Goal: Find specific page/section: Find specific page/section

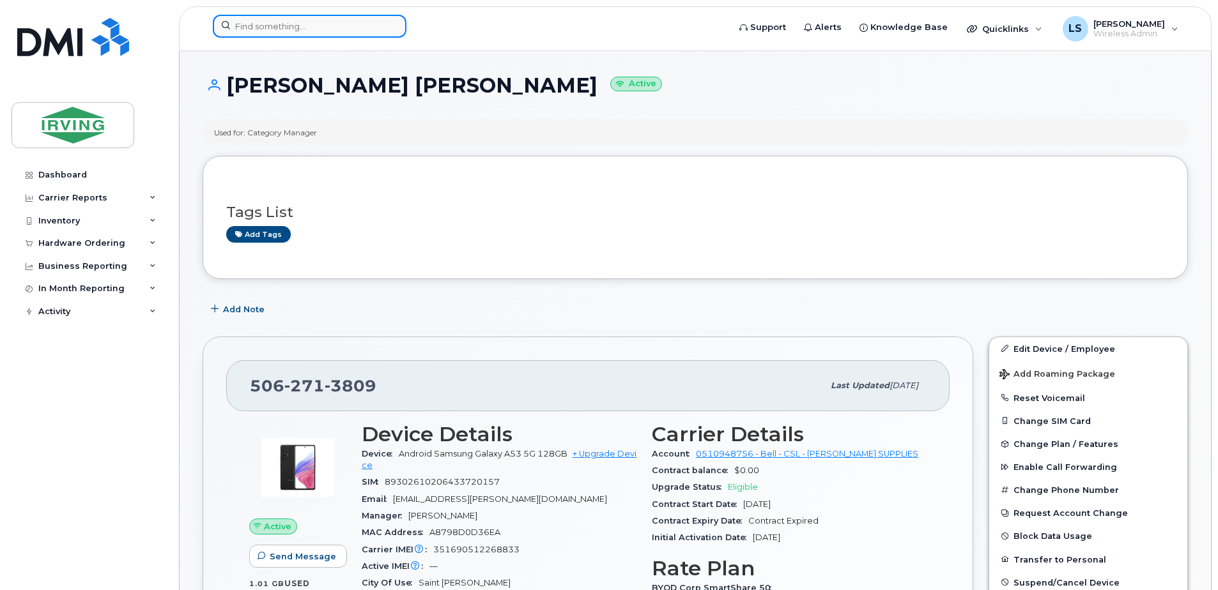
click at [358, 31] on input at bounding box center [310, 26] width 194 height 23
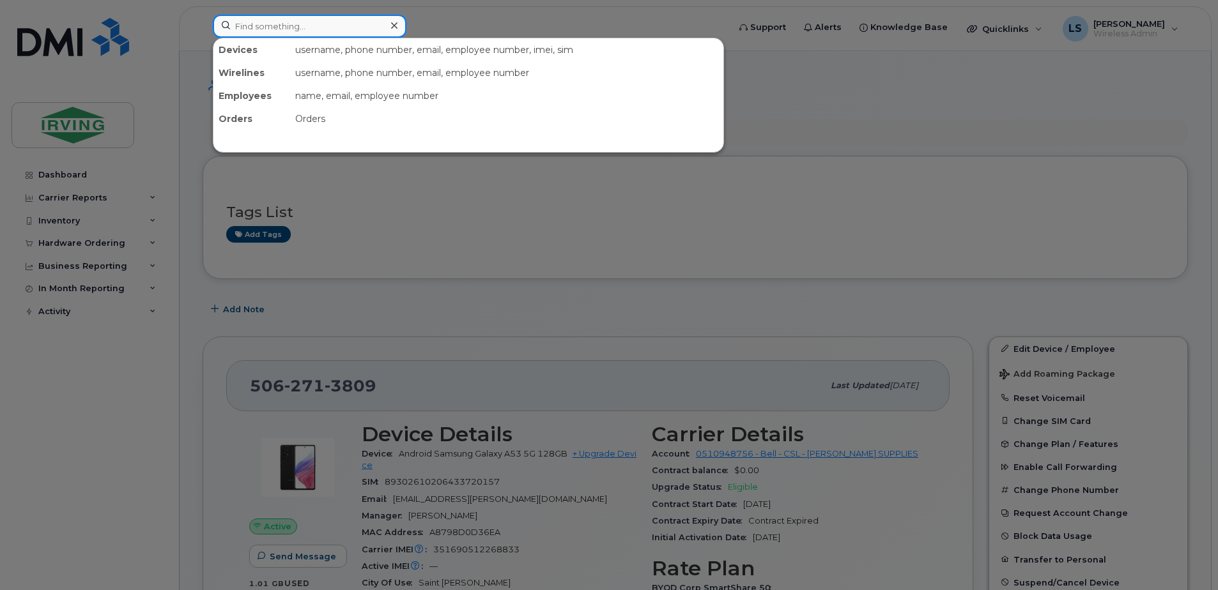
paste input "5062714032"
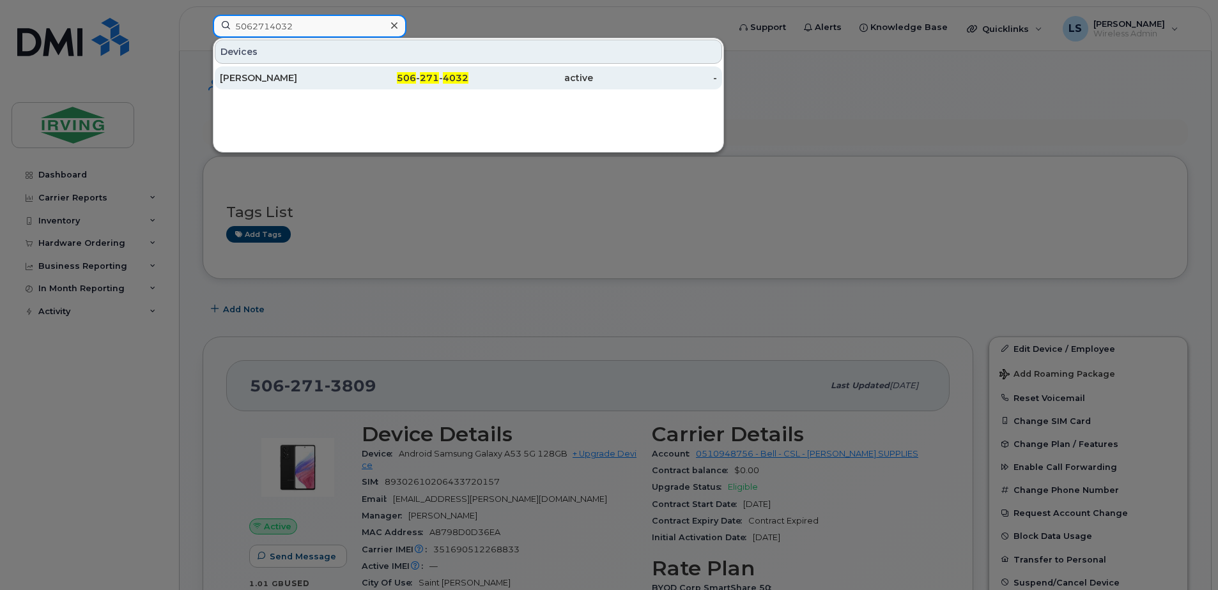
type input "5062714032"
click at [427, 82] on span "271" at bounding box center [429, 77] width 19 height 11
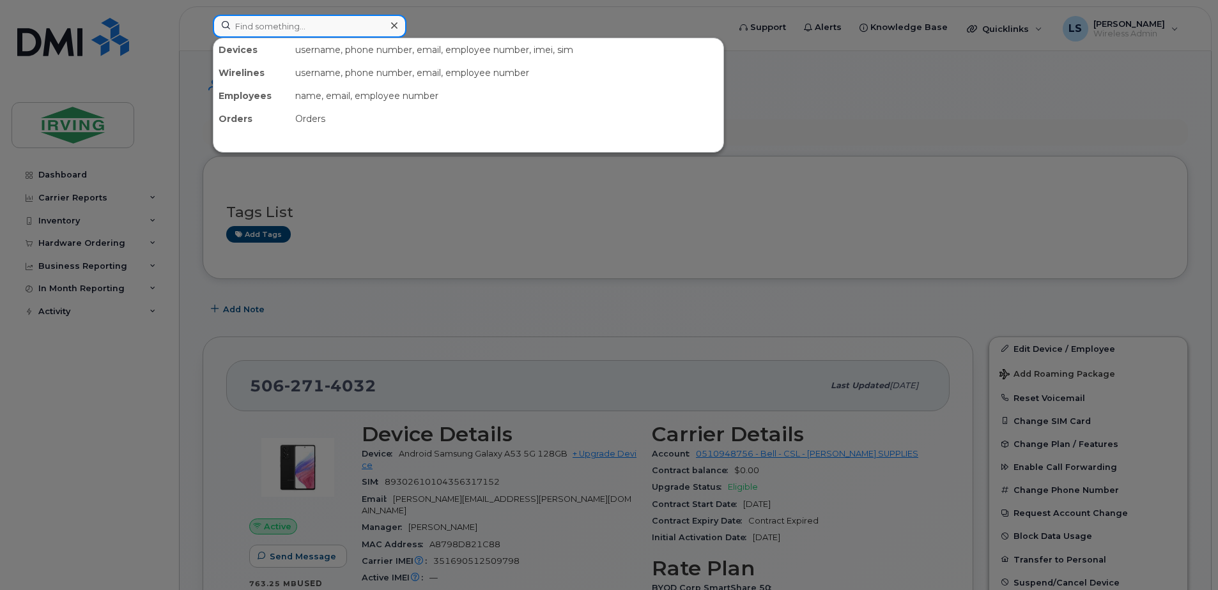
click at [345, 27] on input at bounding box center [310, 26] width 194 height 23
paste input "5066503076"
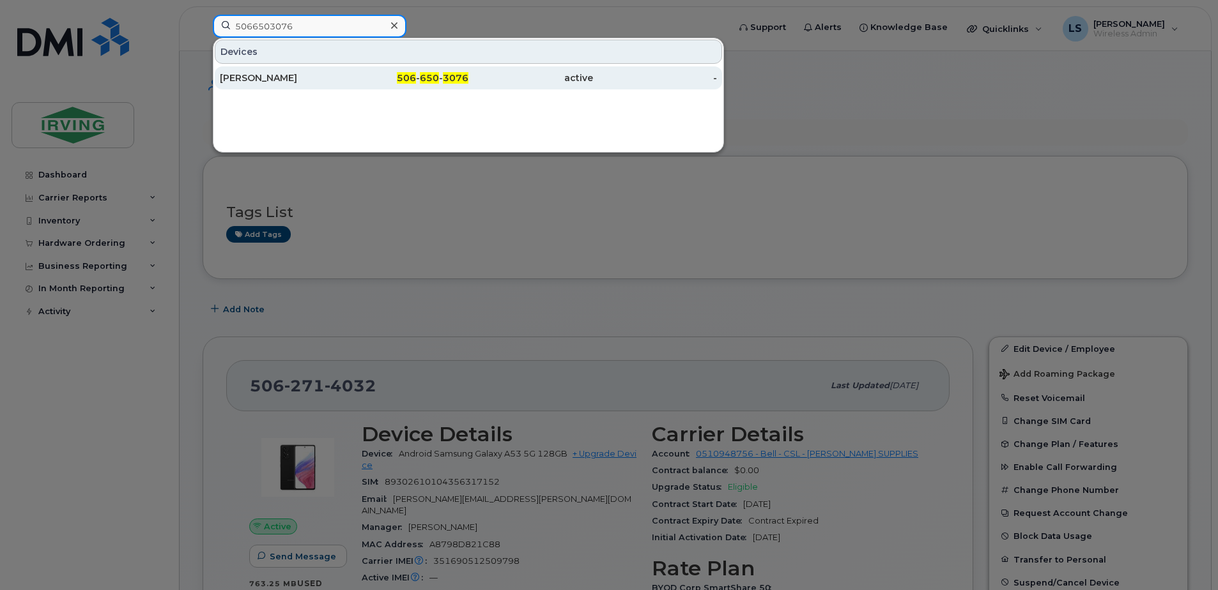
type input "5066503076"
click at [432, 75] on span "650" at bounding box center [429, 77] width 19 height 11
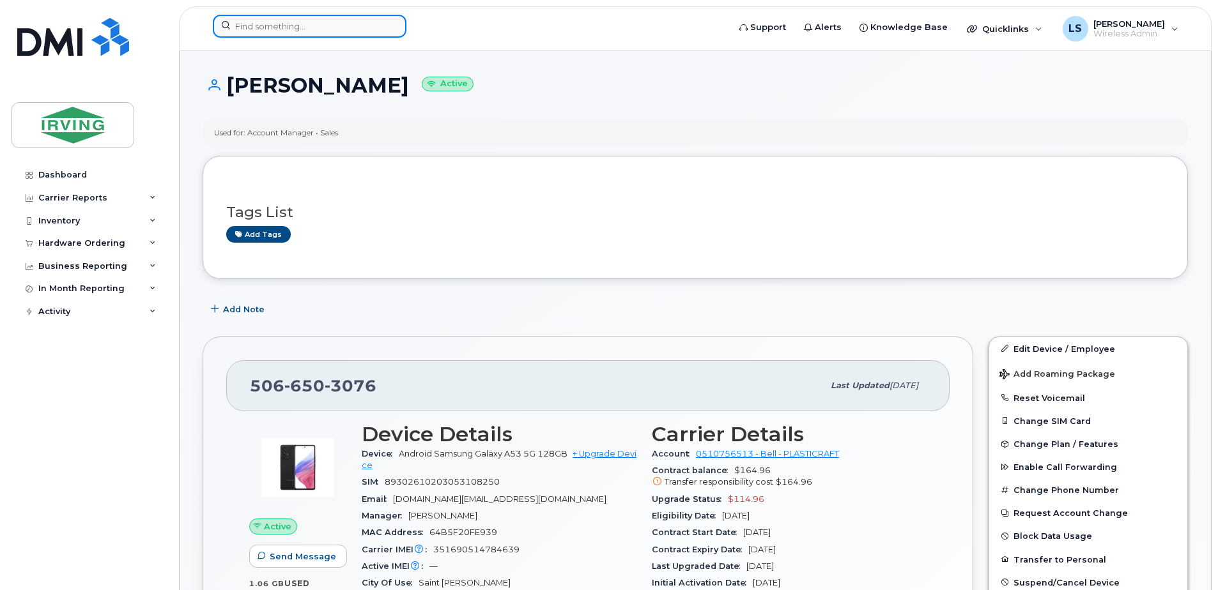
click at [307, 36] on input at bounding box center [310, 26] width 194 height 23
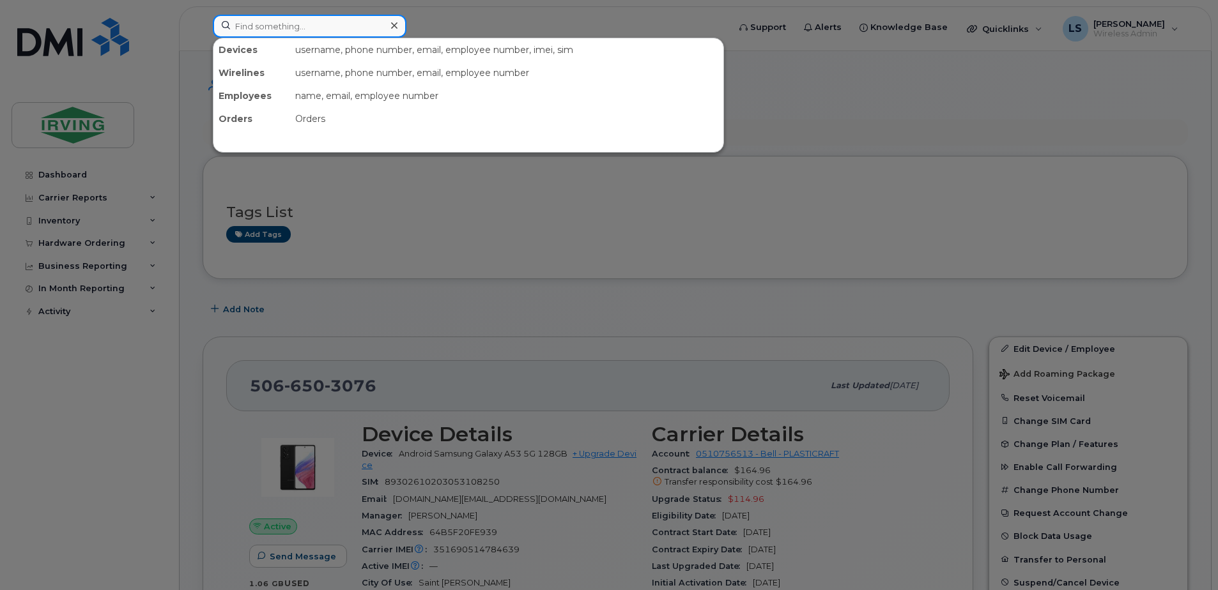
paste input "5062714716"
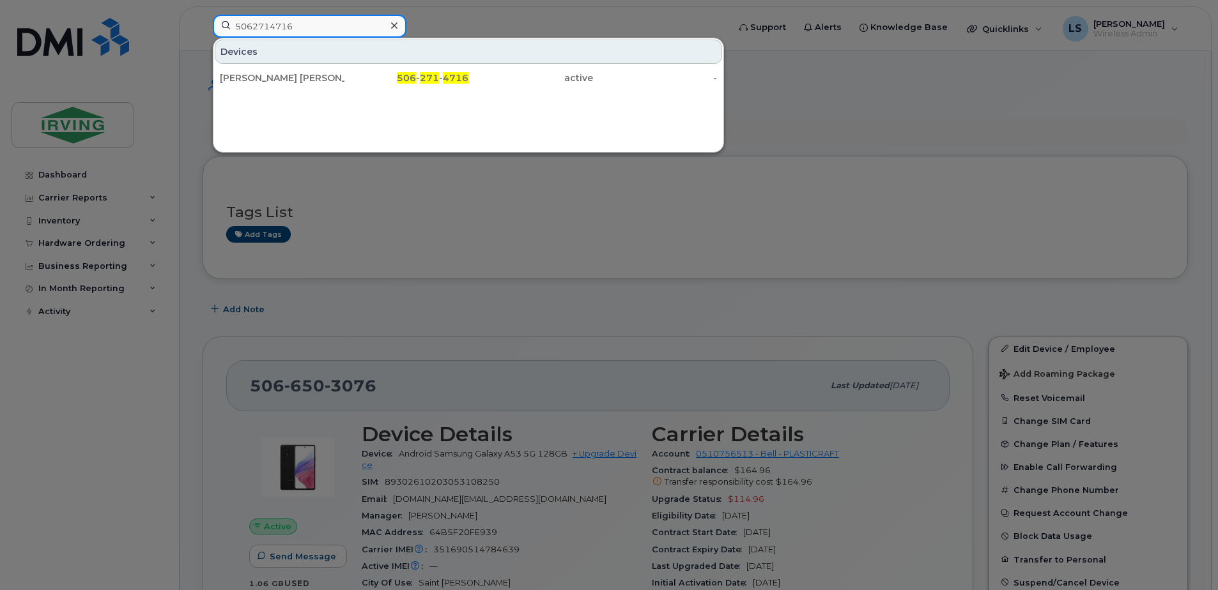
click at [347, 19] on input "5062714716" at bounding box center [310, 26] width 194 height 23
paste input "032"
type input "5062714032"
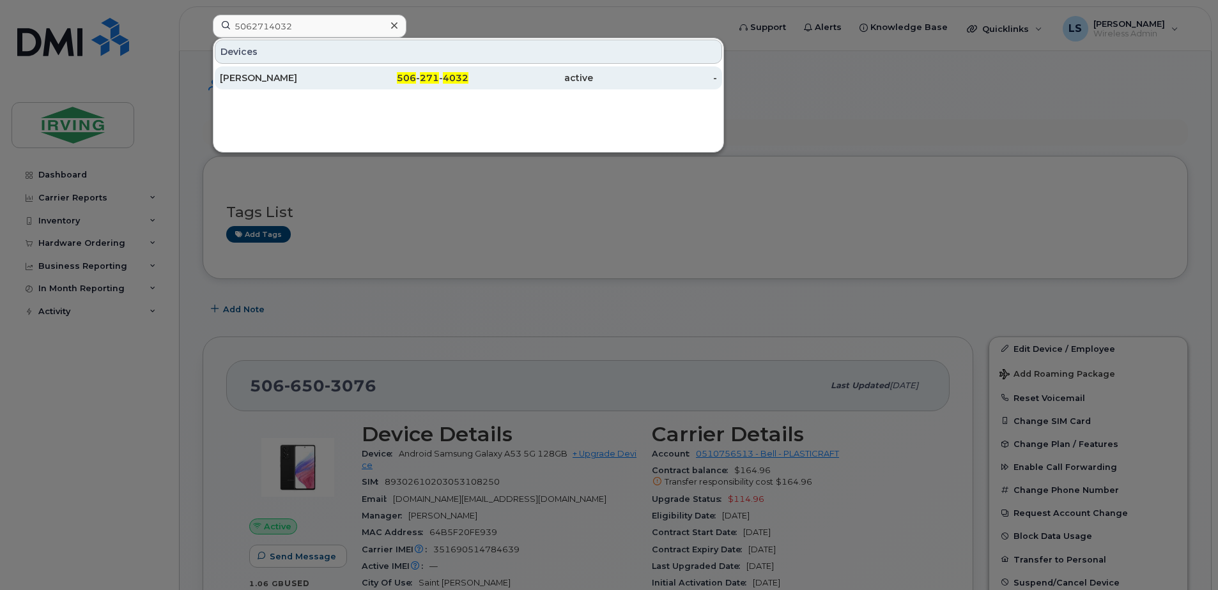
click at [438, 78] on span "271" at bounding box center [429, 77] width 19 height 11
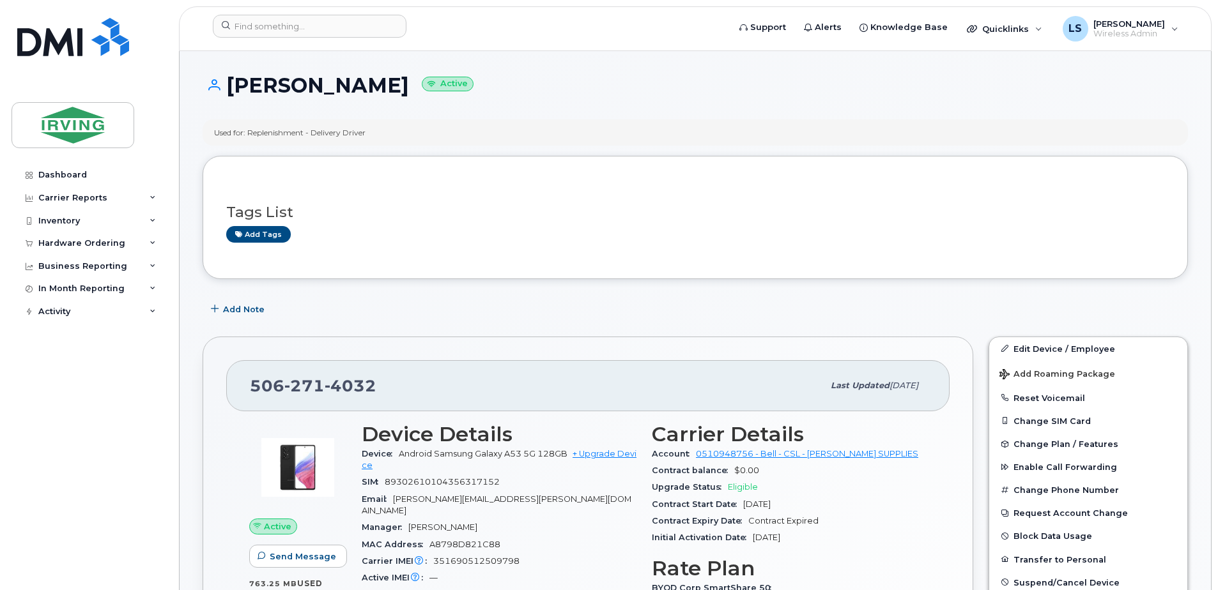
click at [348, 14] on header "Support Alerts Knowledge Base Quicklinks Suspend / Cancel Device Change SIM Car…" at bounding box center [695, 28] width 1032 height 45
click at [342, 27] on input at bounding box center [310, 26] width 194 height 23
paste input "5062714716"
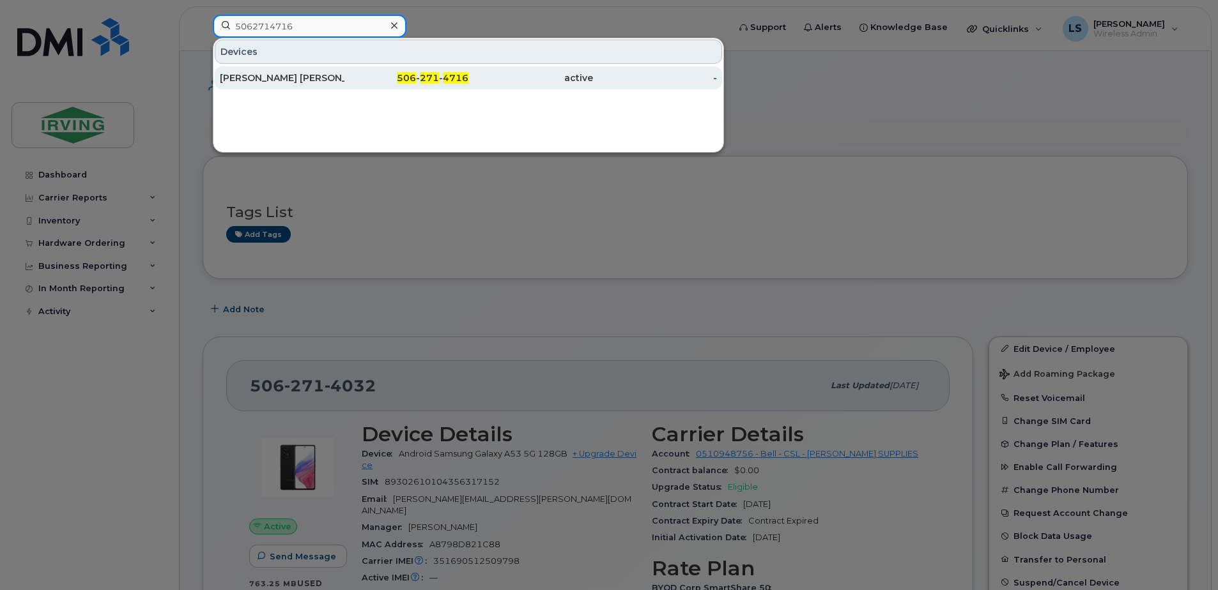
type input "5062714716"
click at [410, 77] on span "506" at bounding box center [406, 77] width 19 height 11
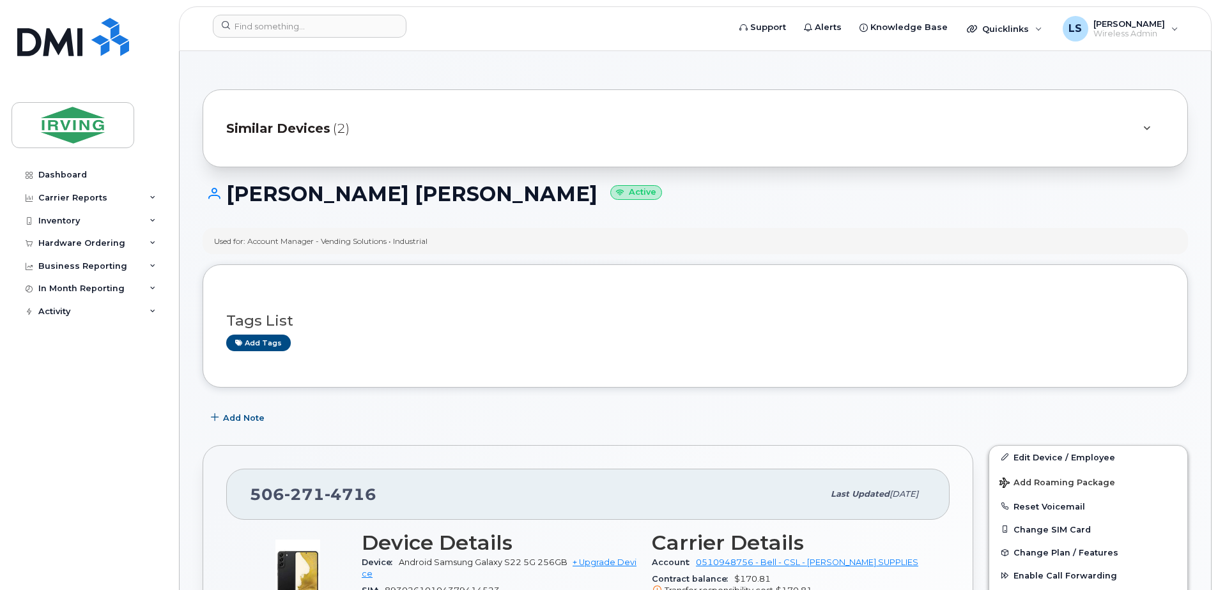
click at [278, 125] on span "Similar Devices" at bounding box center [278, 128] width 104 height 19
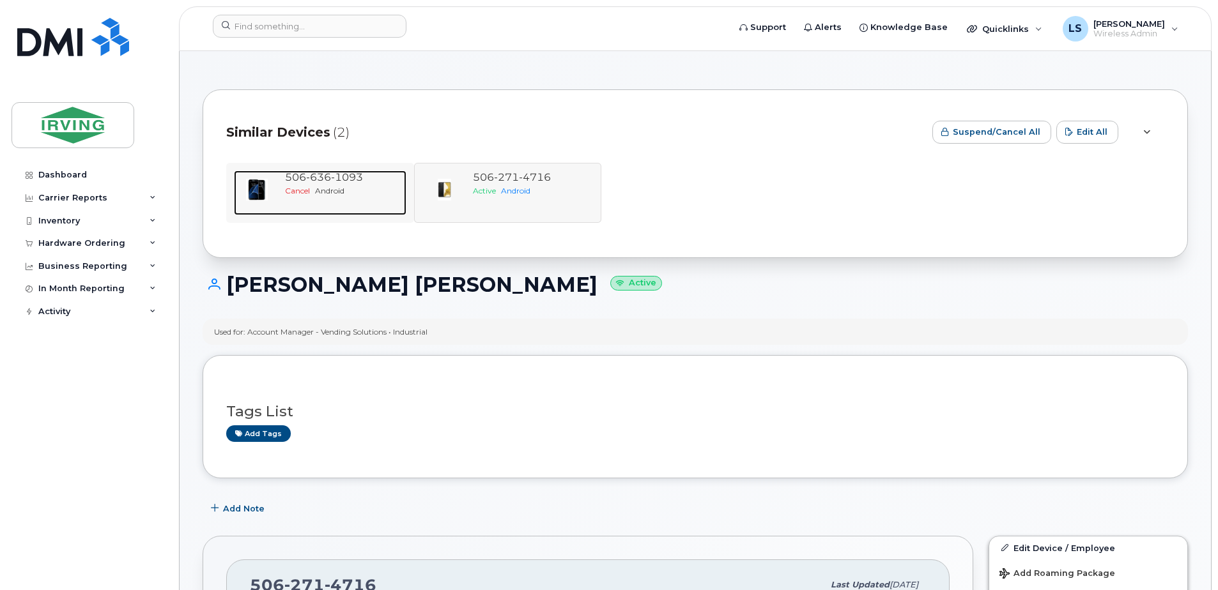
click at [298, 192] on span "Cancel" at bounding box center [297, 191] width 25 height 10
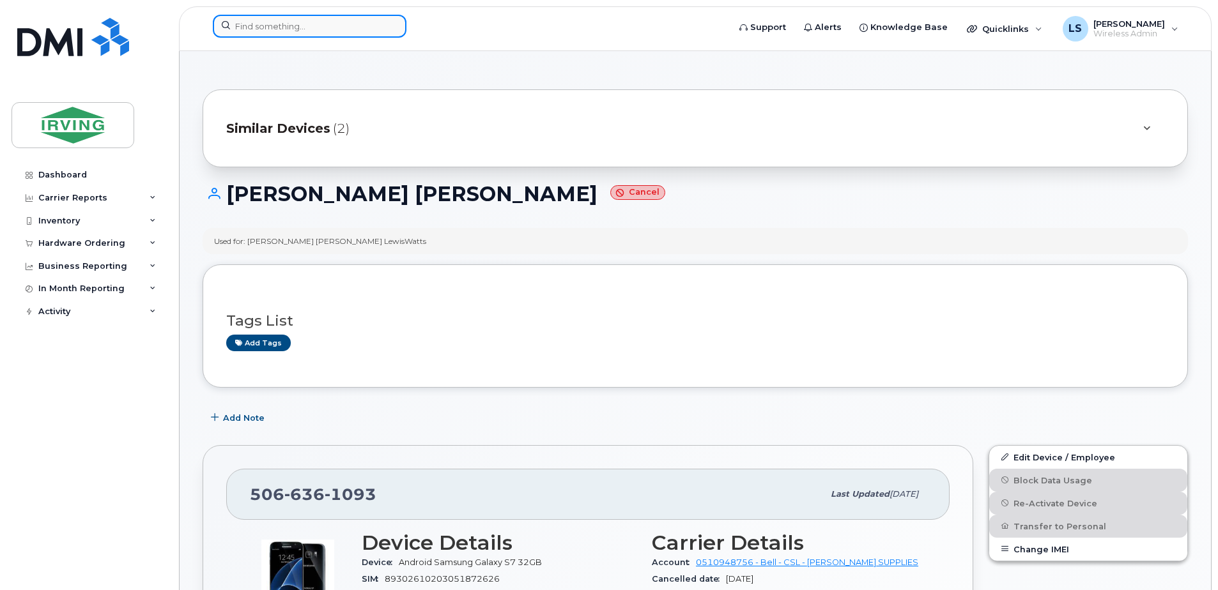
click at [349, 24] on input at bounding box center [310, 26] width 194 height 23
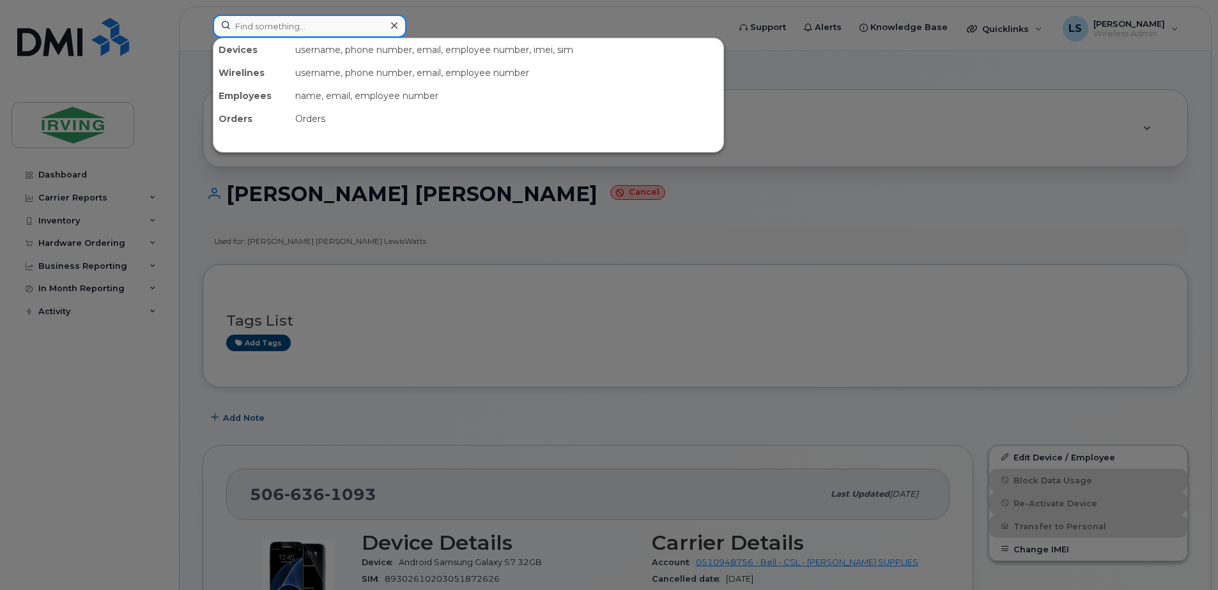
paste input "5062714032"
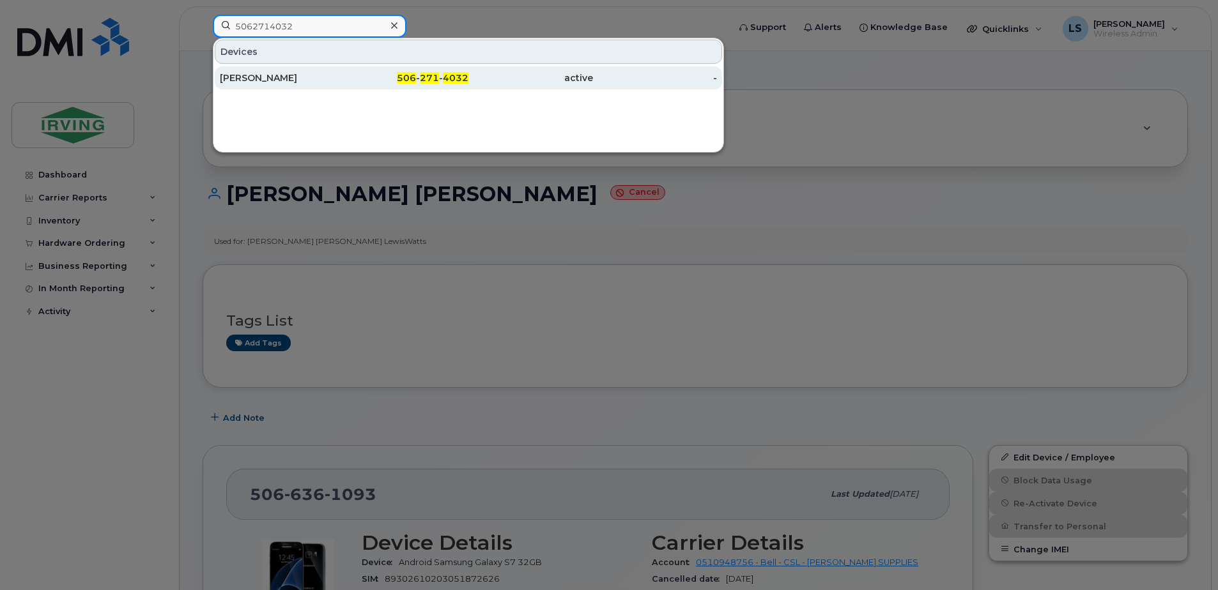
type input "5062714032"
click at [432, 73] on span "271" at bounding box center [429, 77] width 19 height 11
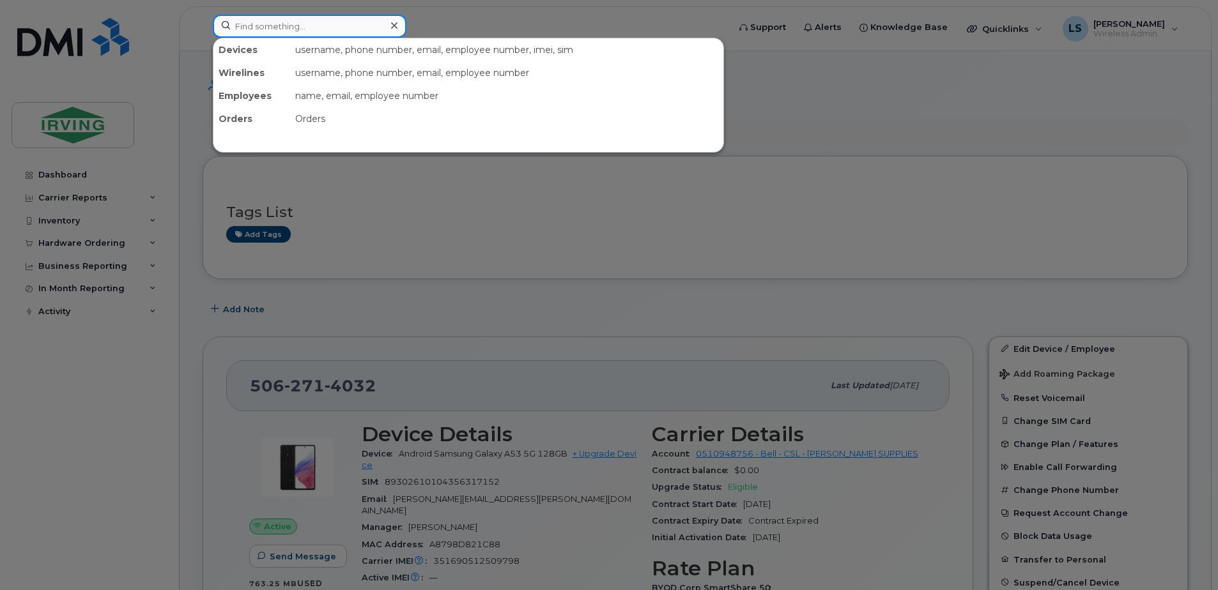
click at [356, 19] on input at bounding box center [310, 26] width 194 height 23
paste input "5062714728"
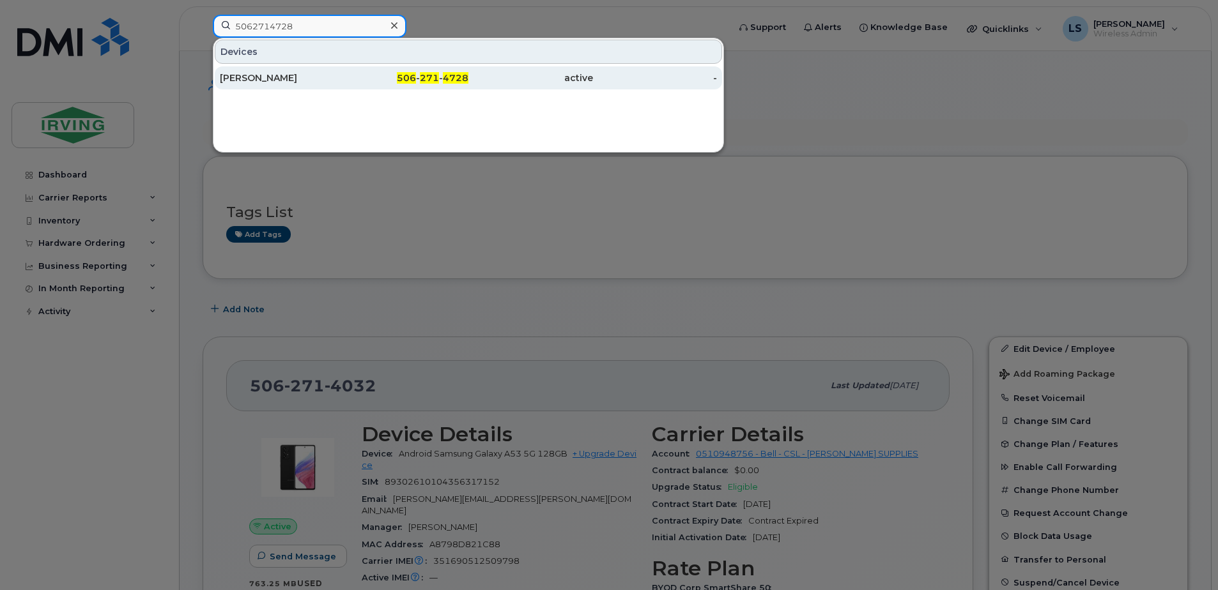
type input "5062714728"
click at [433, 75] on span "271" at bounding box center [429, 77] width 19 height 11
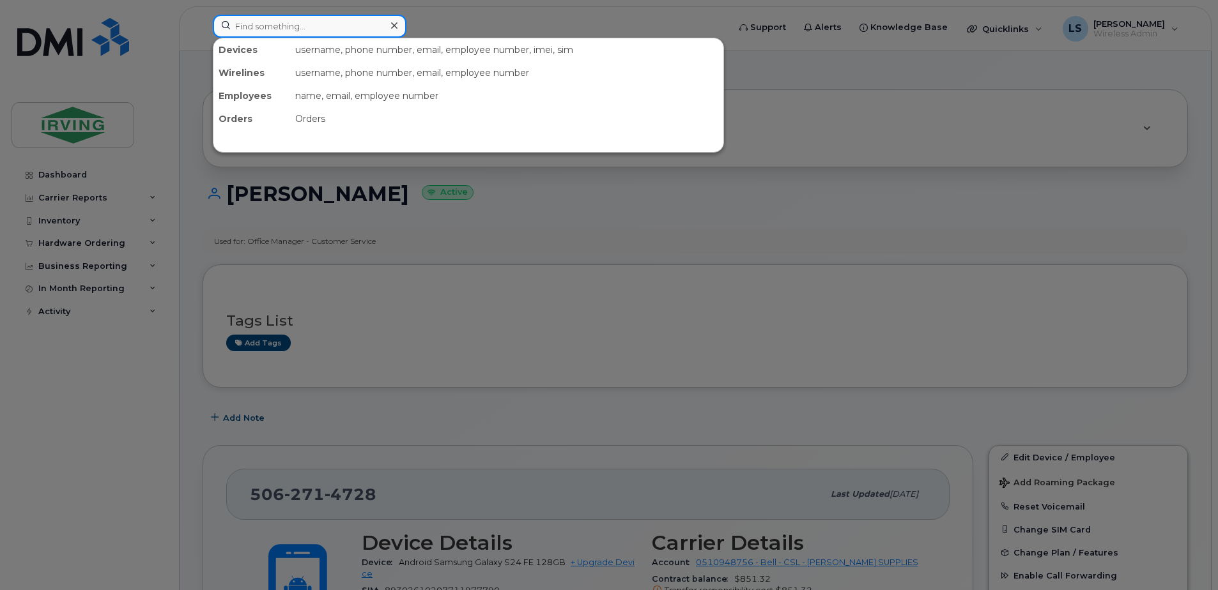
click at [337, 29] on input at bounding box center [310, 26] width 194 height 23
paste input "5062714826"
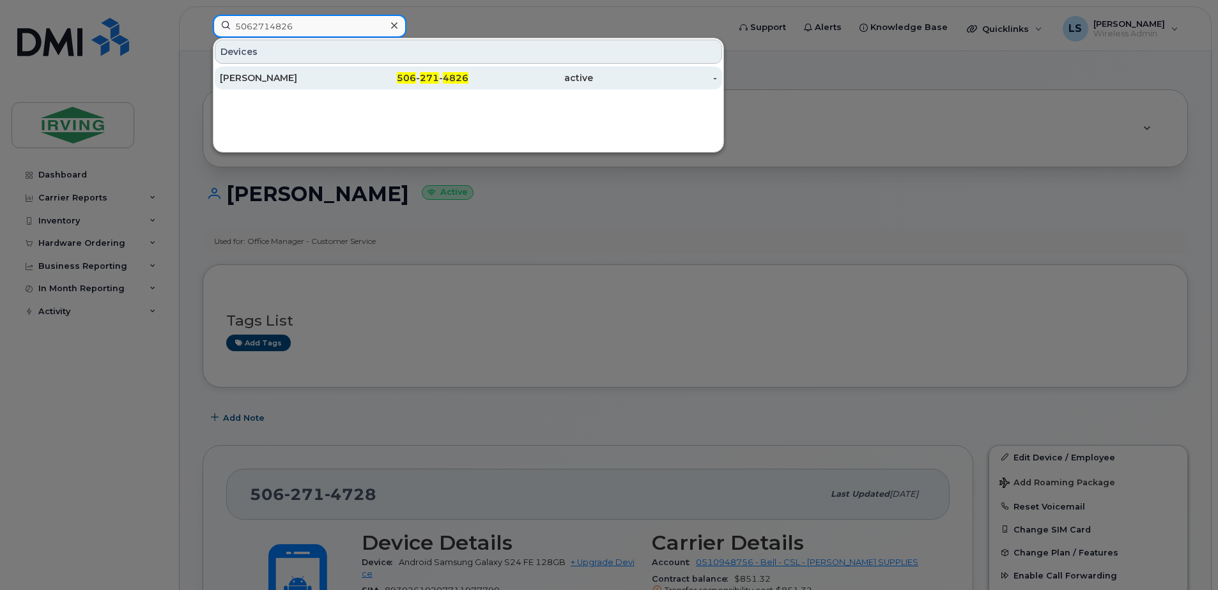
type input "5062714826"
click at [432, 75] on span "271" at bounding box center [429, 77] width 19 height 11
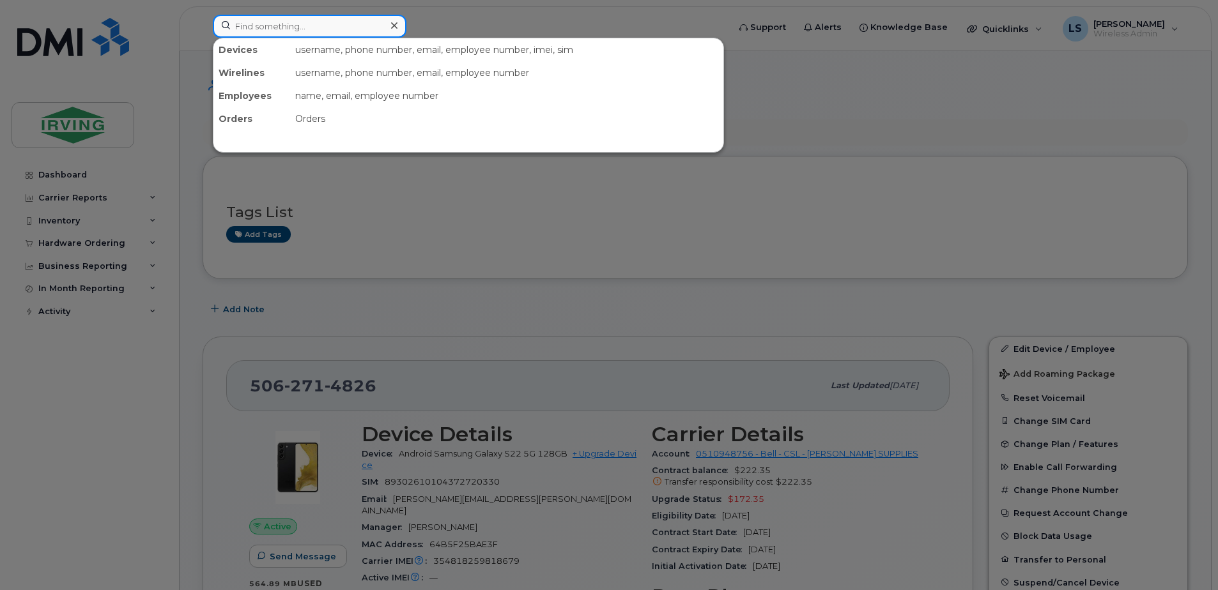
click at [378, 23] on input at bounding box center [310, 26] width 194 height 23
paste input "5062715137"
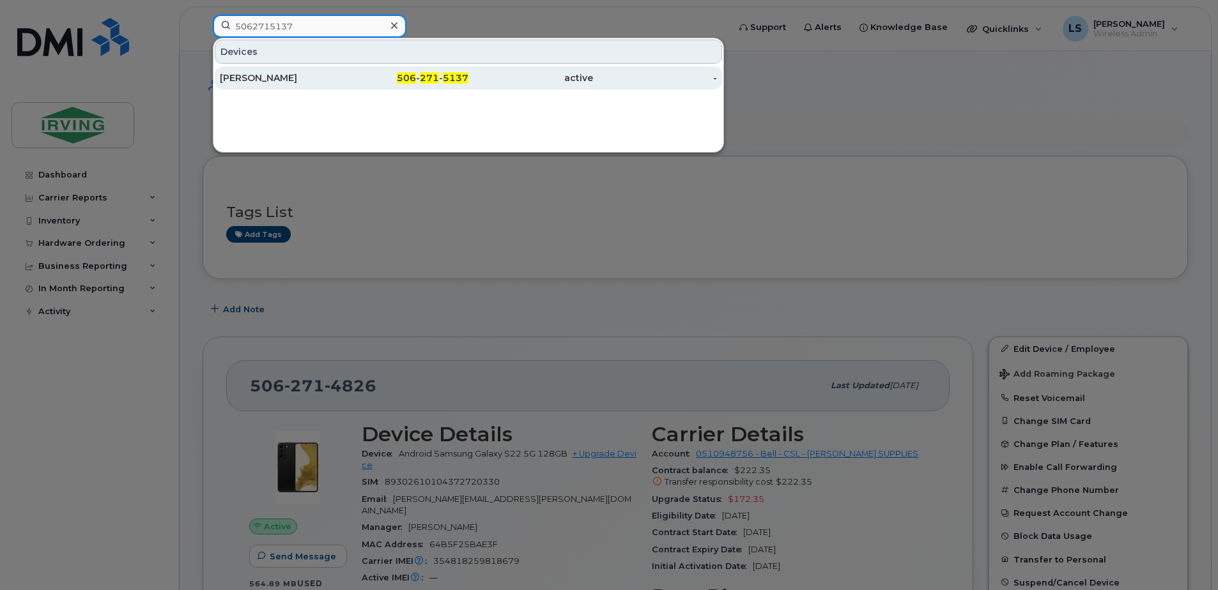
type input "5062715137"
click at [434, 74] on span "271" at bounding box center [429, 77] width 19 height 11
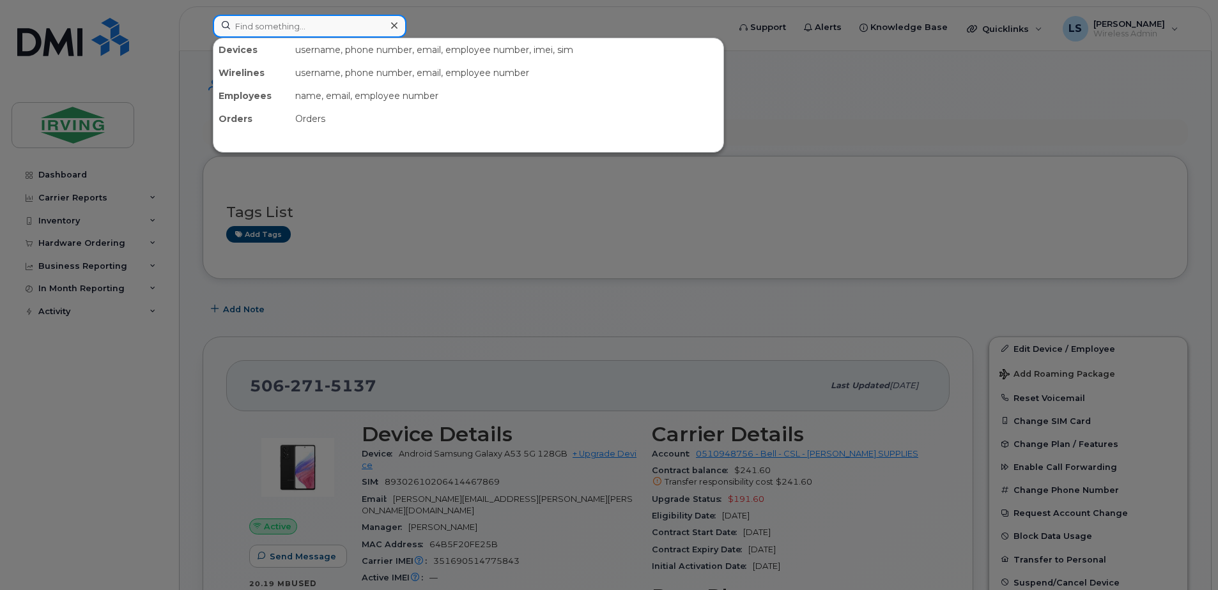
click at [320, 17] on input at bounding box center [310, 26] width 194 height 23
paste input "5062715148"
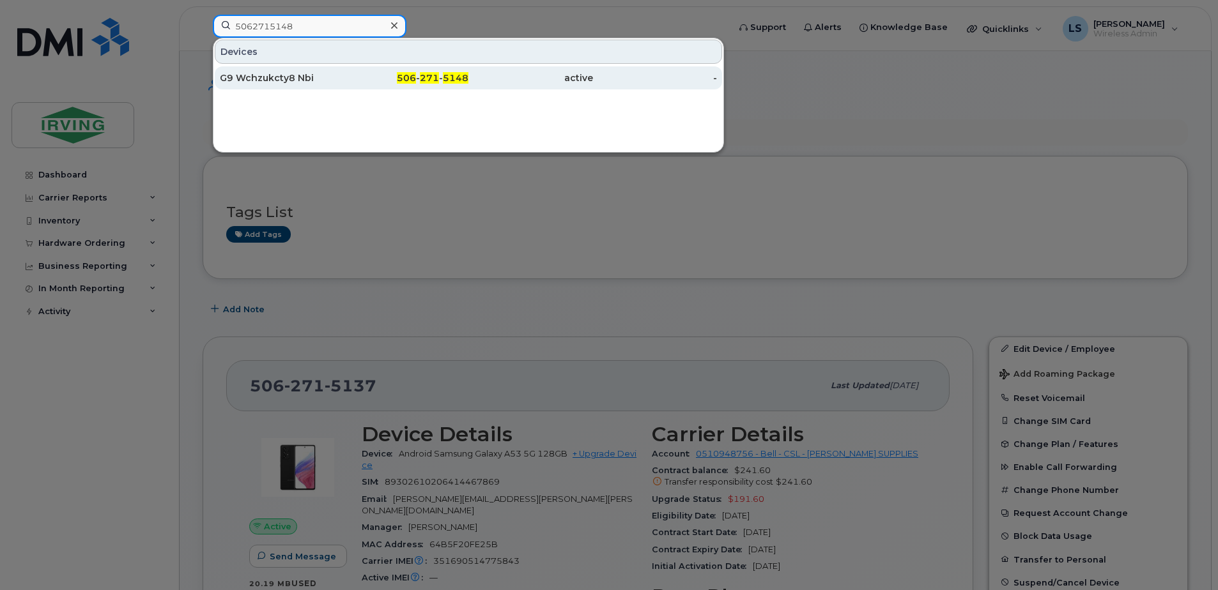
type input "5062715148"
click at [425, 76] on span "271" at bounding box center [429, 77] width 19 height 11
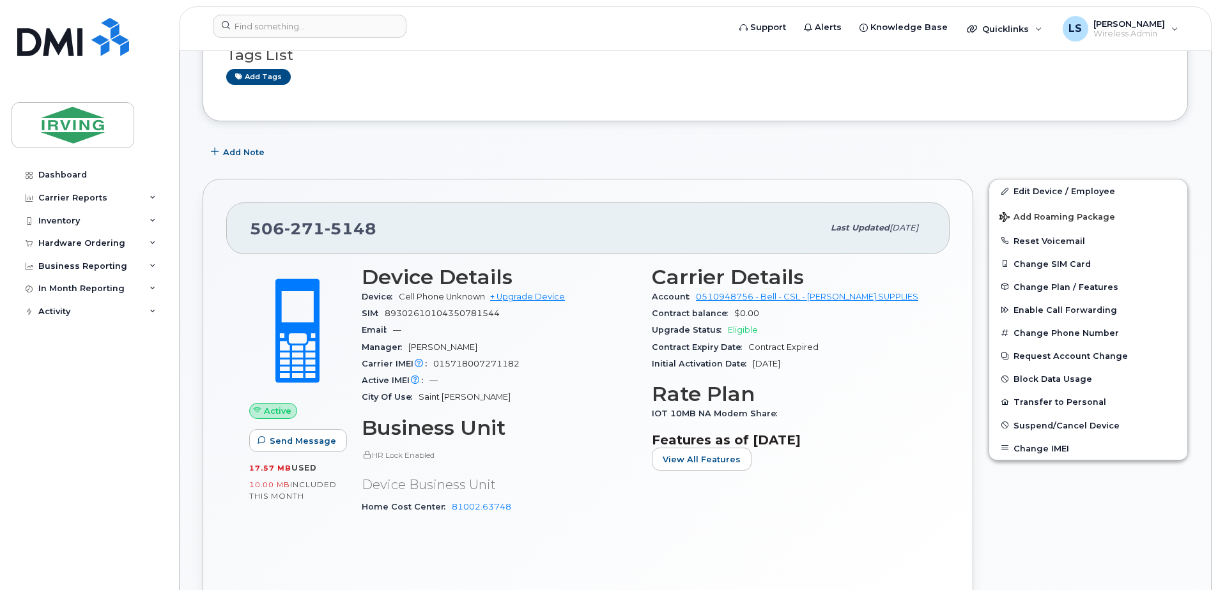
scroll to position [149, 0]
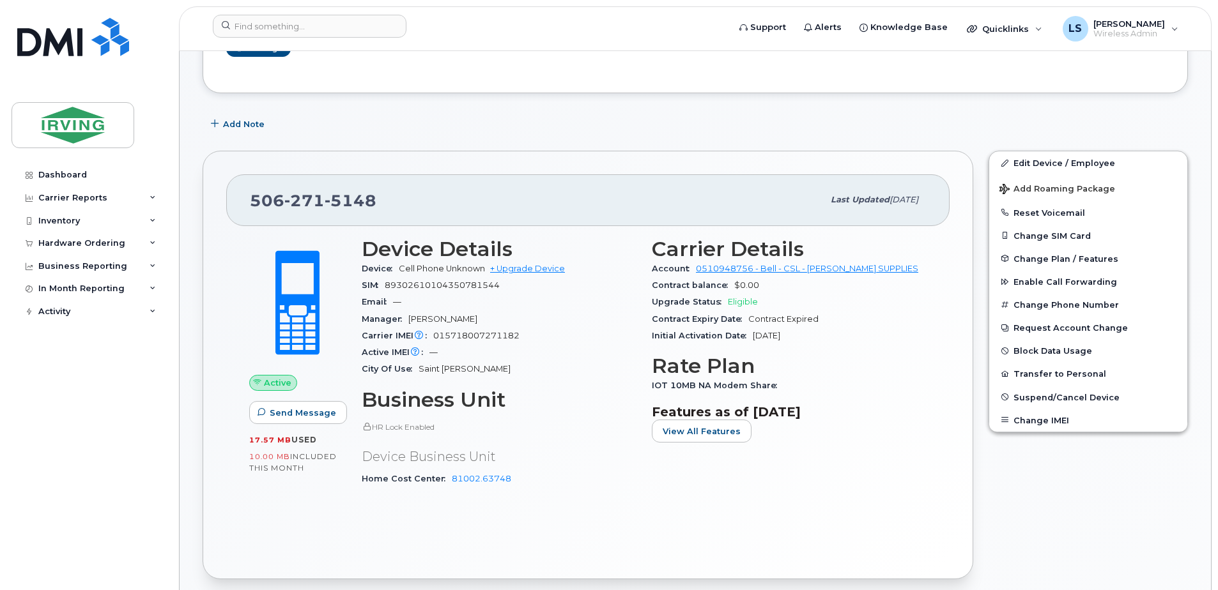
click at [477, 338] on span "015718007271182" at bounding box center [476, 336] width 86 height 10
copy span "015718007271182"
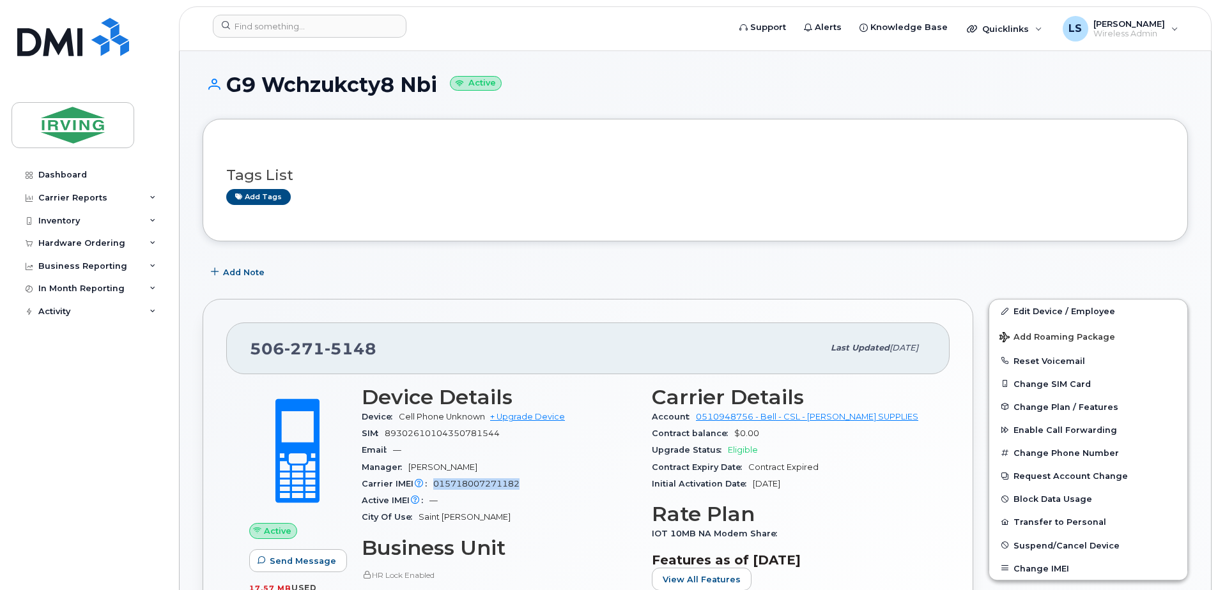
scroll to position [0, 0]
click at [661, 229] on div "Tags List Add tags" at bounding box center [694, 180] width 985 height 123
drag, startPoint x: 395, startPoint y: 84, endPoint x: 267, endPoint y: 86, distance: 127.8
click at [269, 86] on h1 "G9 Wchzukcty8 Nbi Active" at bounding box center [694, 85] width 985 height 22
copy h1 "Wchzukcty8"
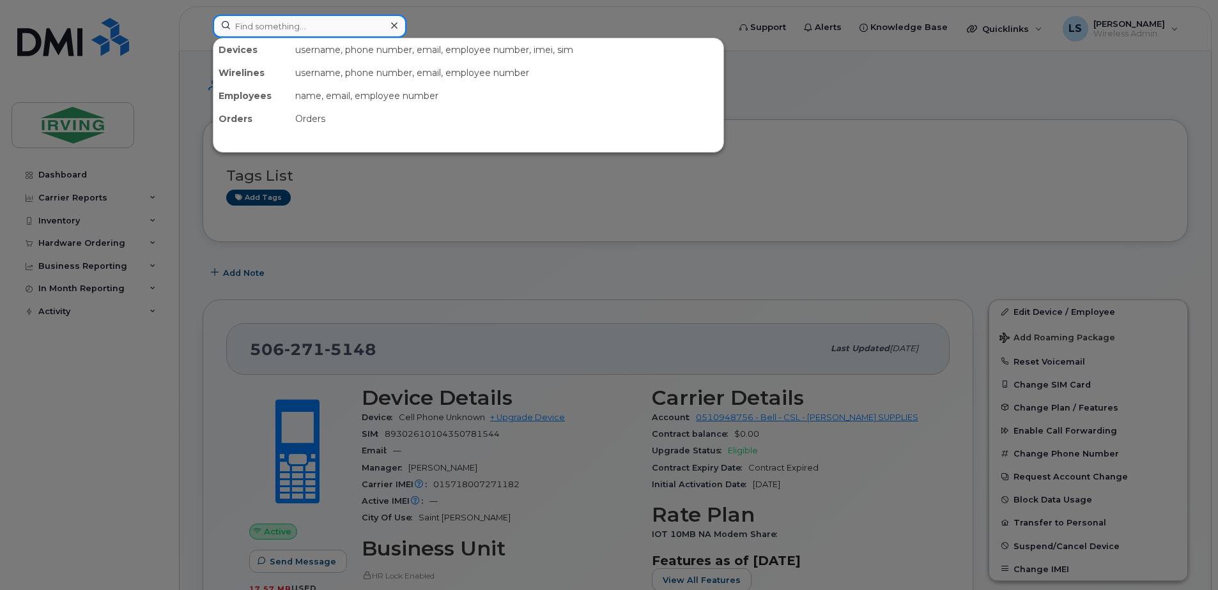
click at [332, 21] on input at bounding box center [310, 26] width 194 height 23
paste input "5062715369"
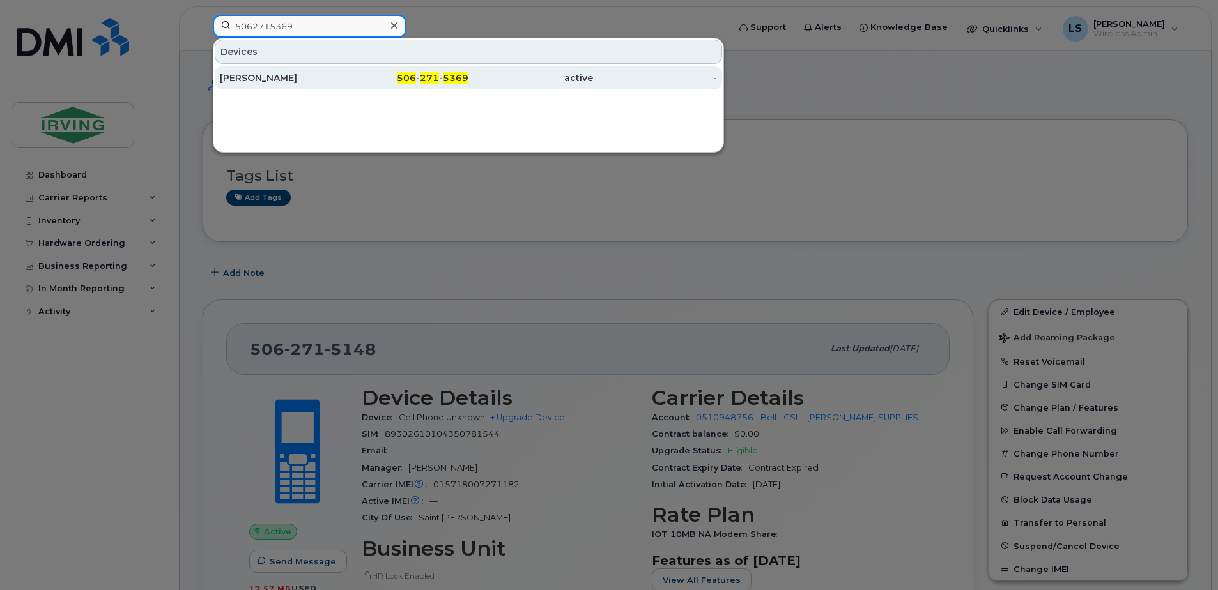
type input "5062715369"
click at [429, 79] on span "271" at bounding box center [429, 77] width 19 height 11
